Goal: Browse casually

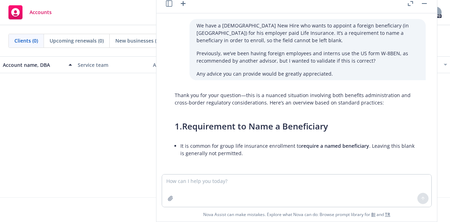
scroll to position [45, 0]
